Goal: Information Seeking & Learning: Learn about a topic

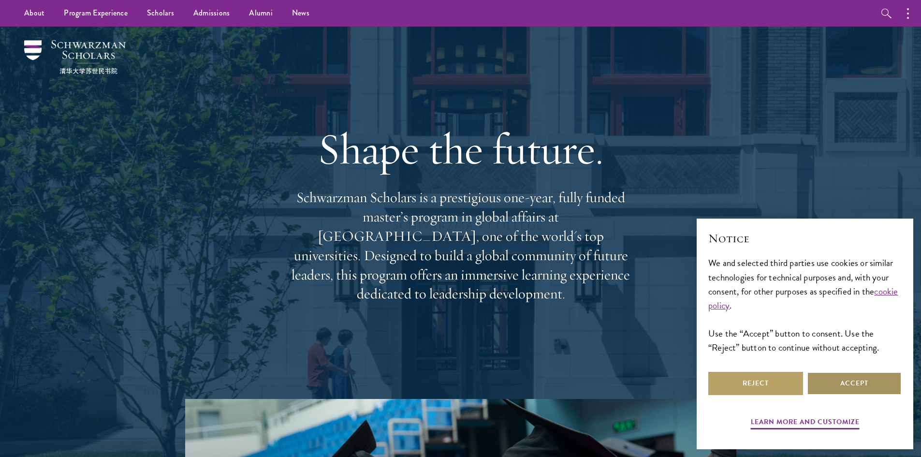
click at [855, 383] on button "Accept" at bounding box center [854, 383] width 95 height 23
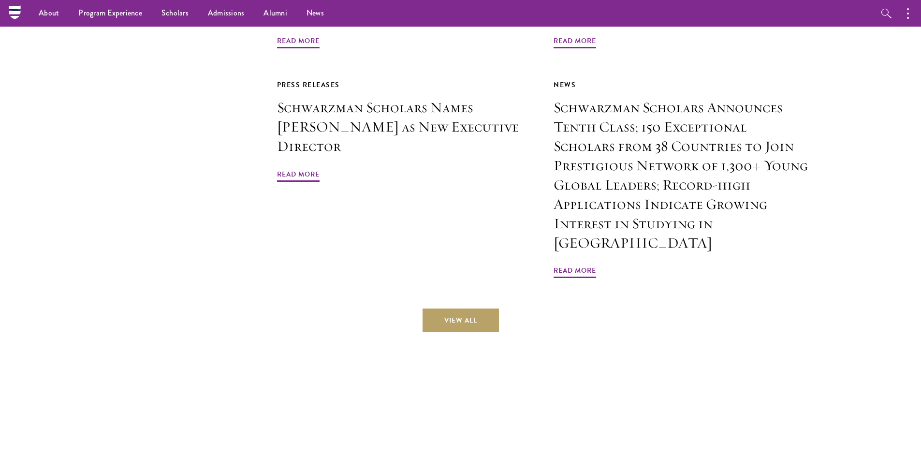
scroll to position [2321, 0]
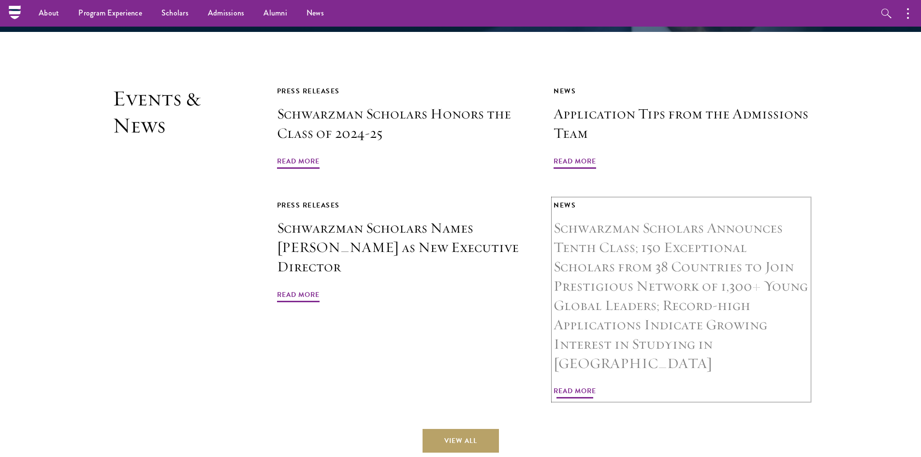
click at [624, 256] on h3 "Schwarzman Scholars Announces Tenth Class; 150 Exceptional Scholars from 38 Cou…" at bounding box center [681, 296] width 255 height 154
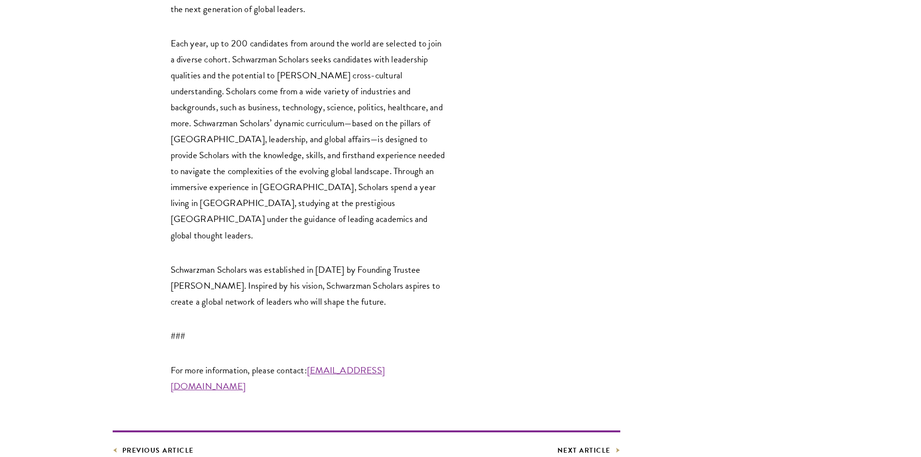
scroll to position [2466, 0]
